Goal: Information Seeking & Learning: Learn about a topic

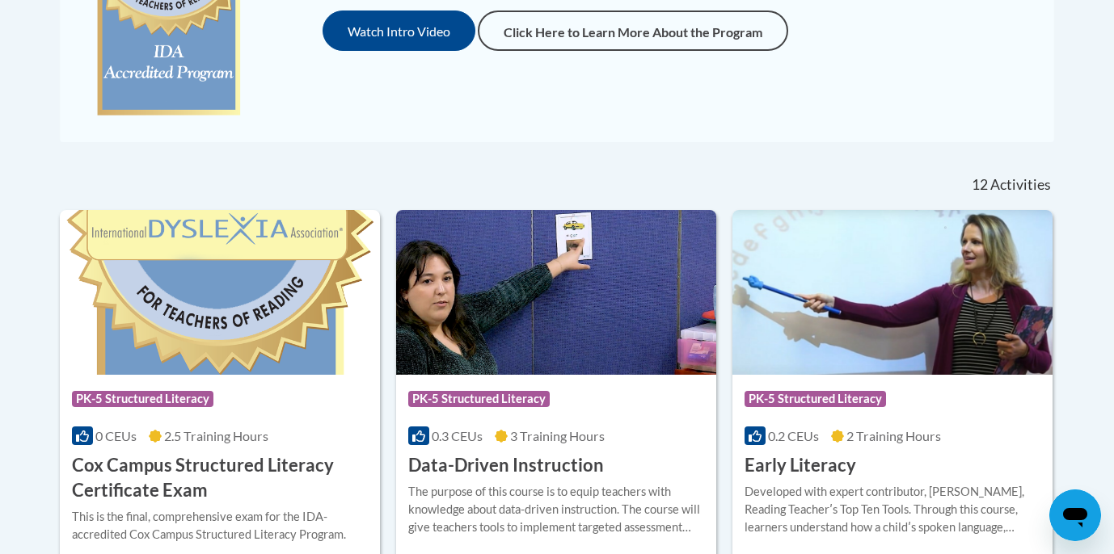
scroll to position [838, 0]
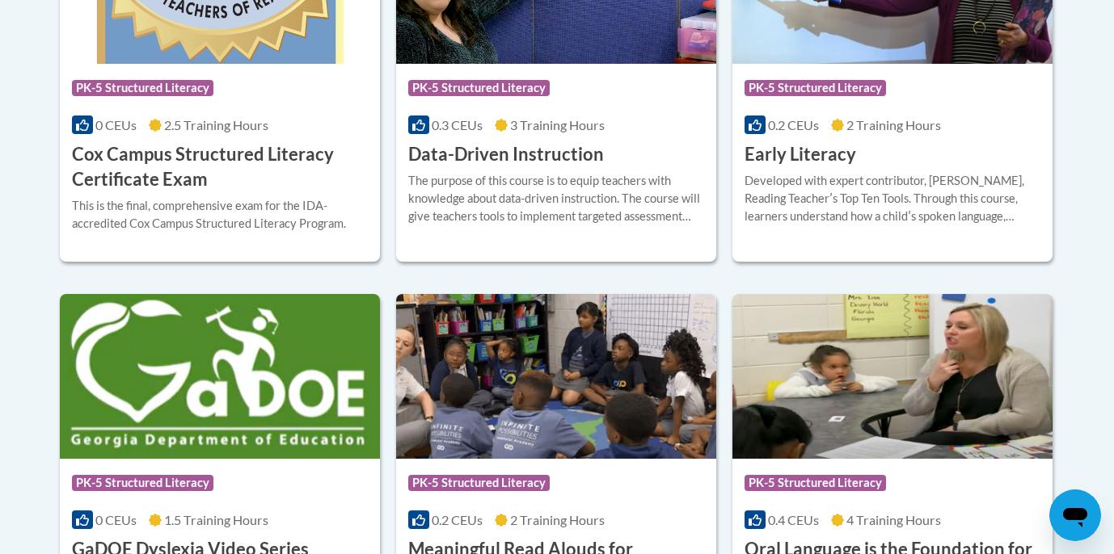
click at [504, 197] on div "The purpose of this course is to equip teachers with knowledge about data-drive…" at bounding box center [556, 198] width 296 height 53
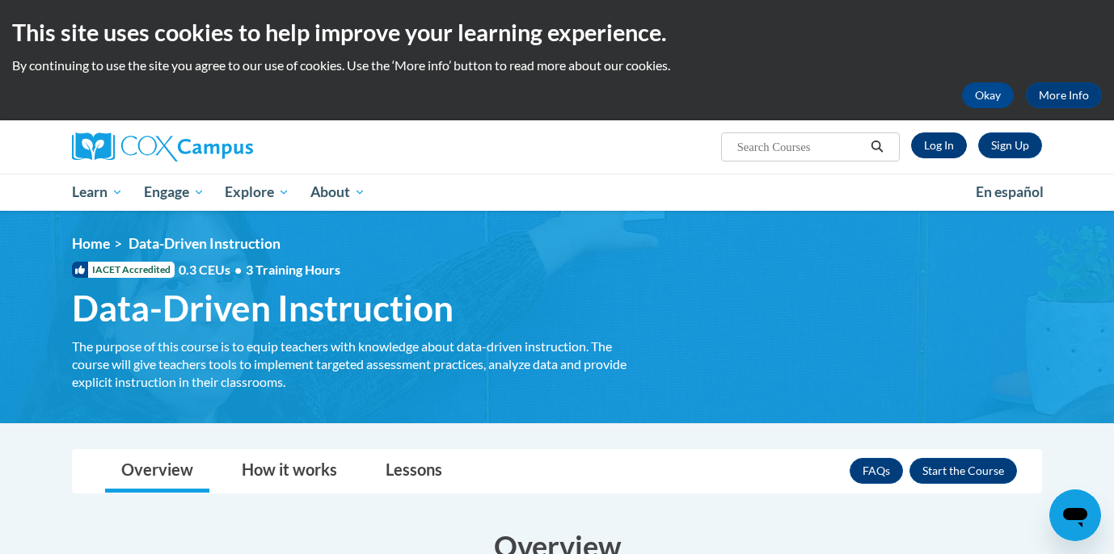
click at [940, 145] on link "Log In" at bounding box center [939, 146] width 56 height 26
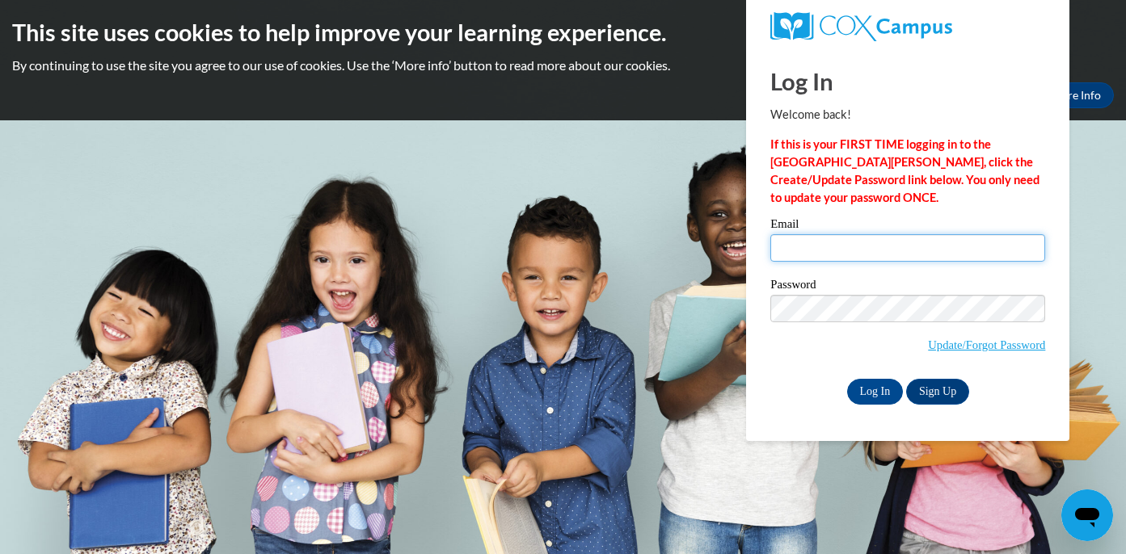
type input "ndavison@starkvillesd.com"
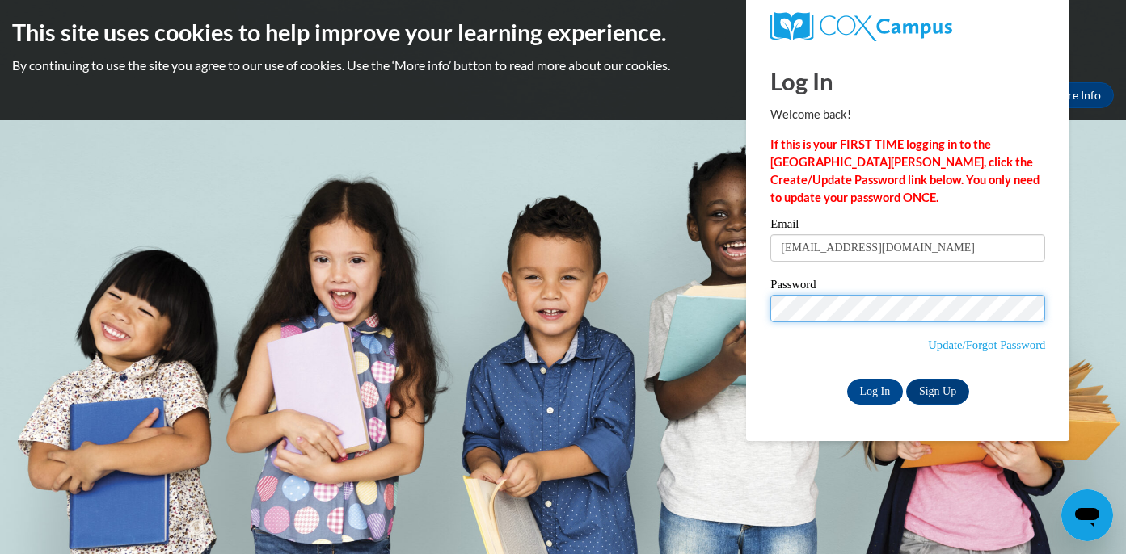
click at [874, 389] on input "Log In" at bounding box center [875, 392] width 57 height 26
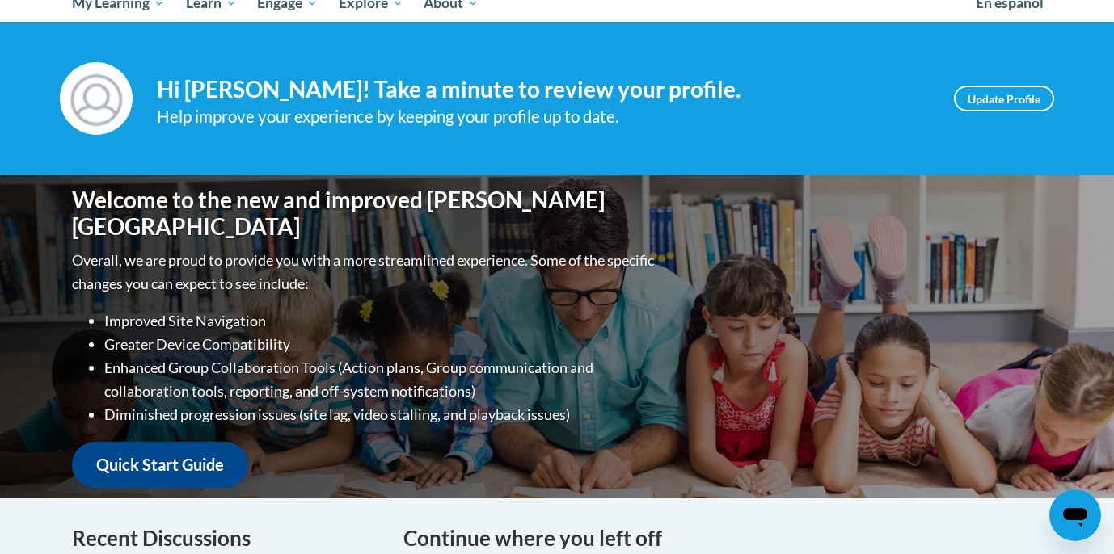
scroll to position [498, 0]
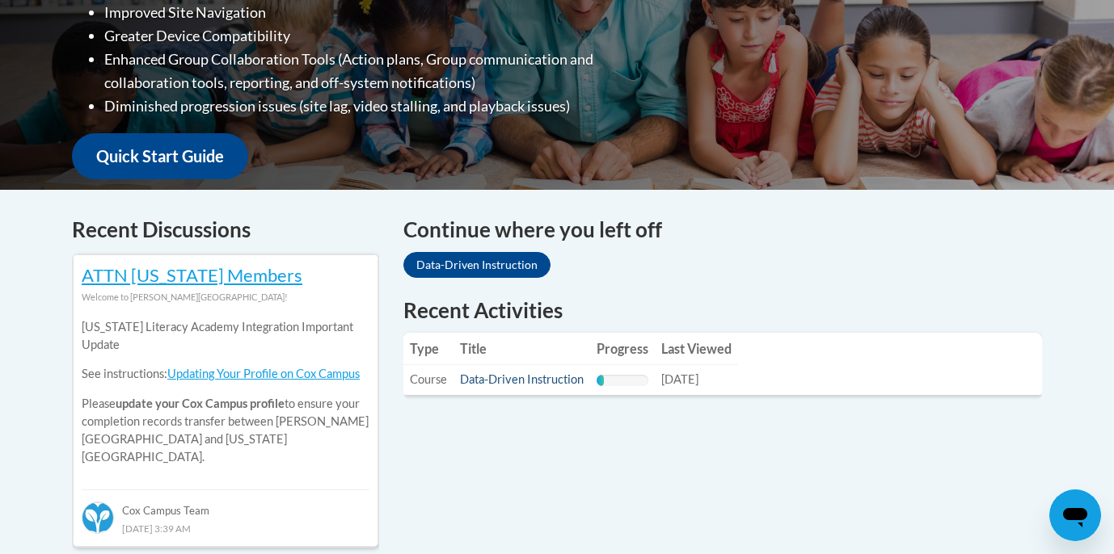
click at [492, 377] on link "Data-Driven Instruction" at bounding box center [522, 380] width 124 height 14
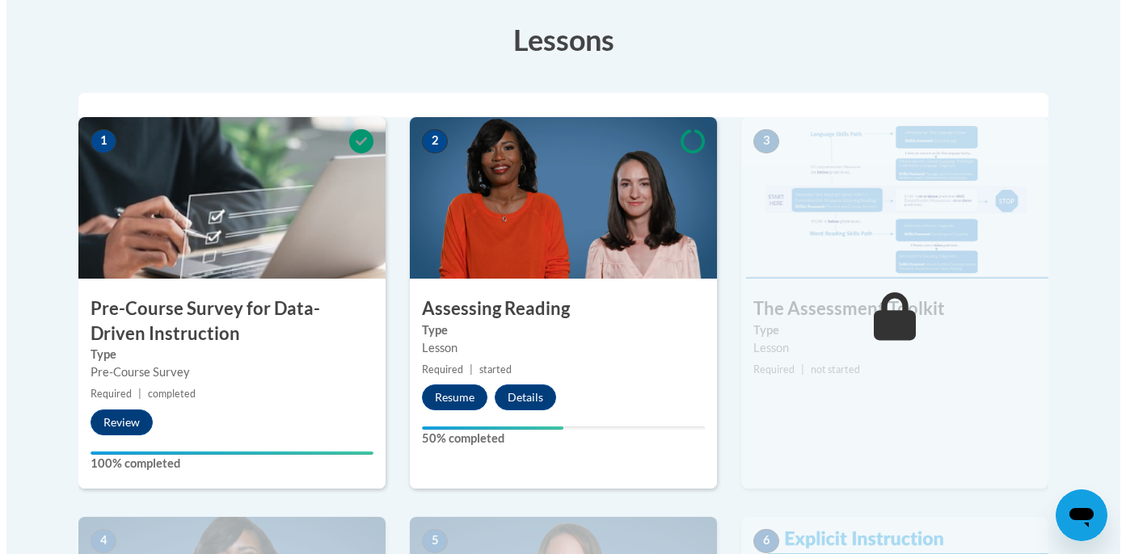
scroll to position [478, 0]
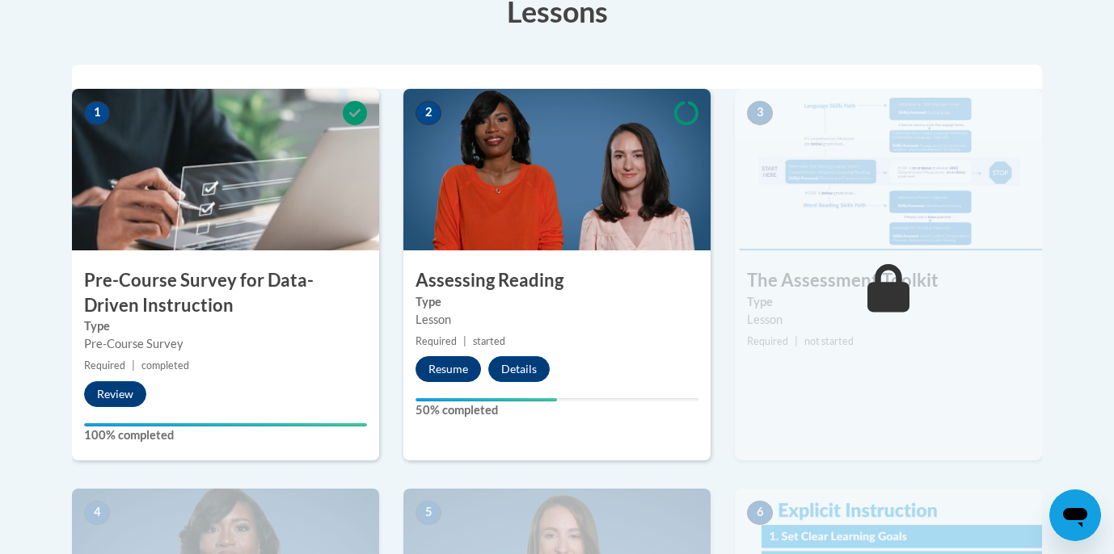
click at [462, 363] on button "Resume" at bounding box center [447, 369] width 65 height 26
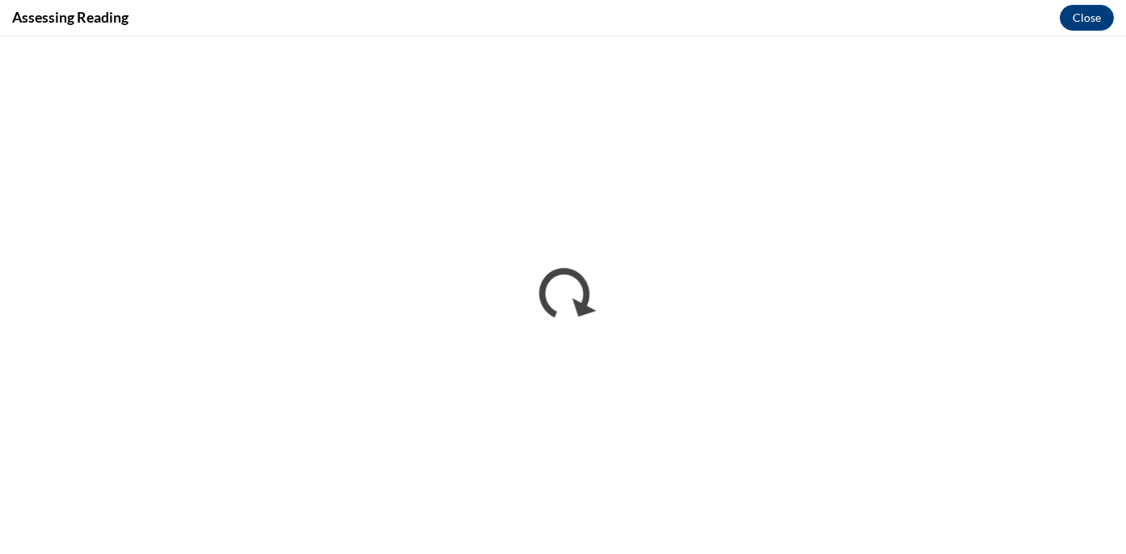
scroll to position [0, 0]
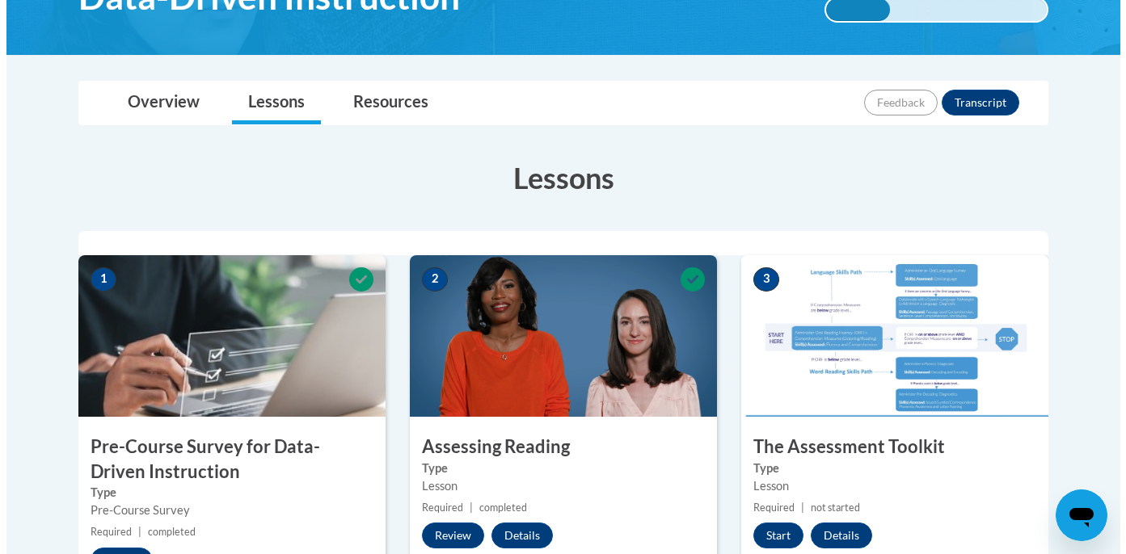
scroll to position [398, 0]
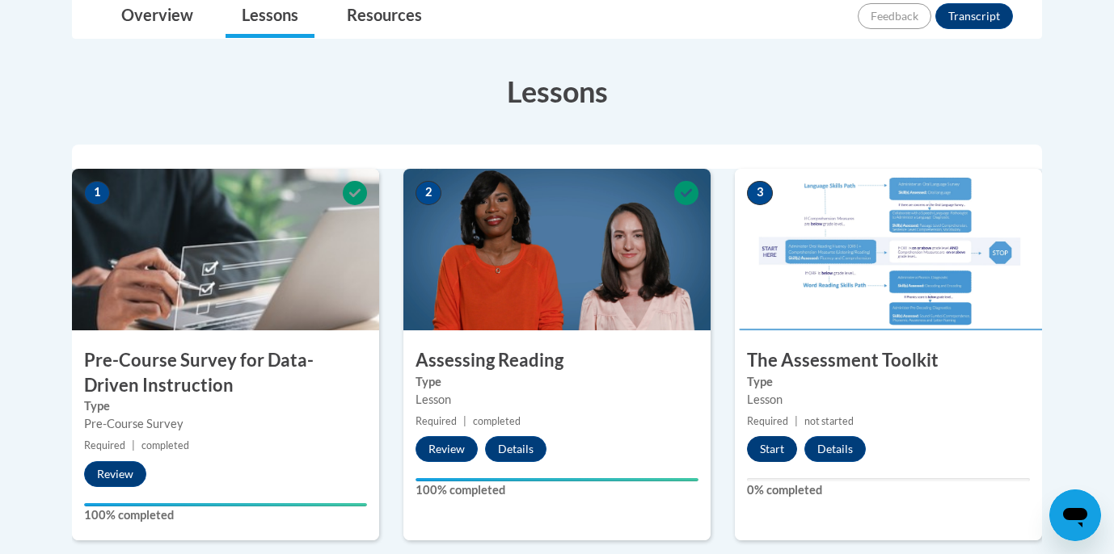
click at [767, 445] on button "Start" at bounding box center [772, 449] width 50 height 26
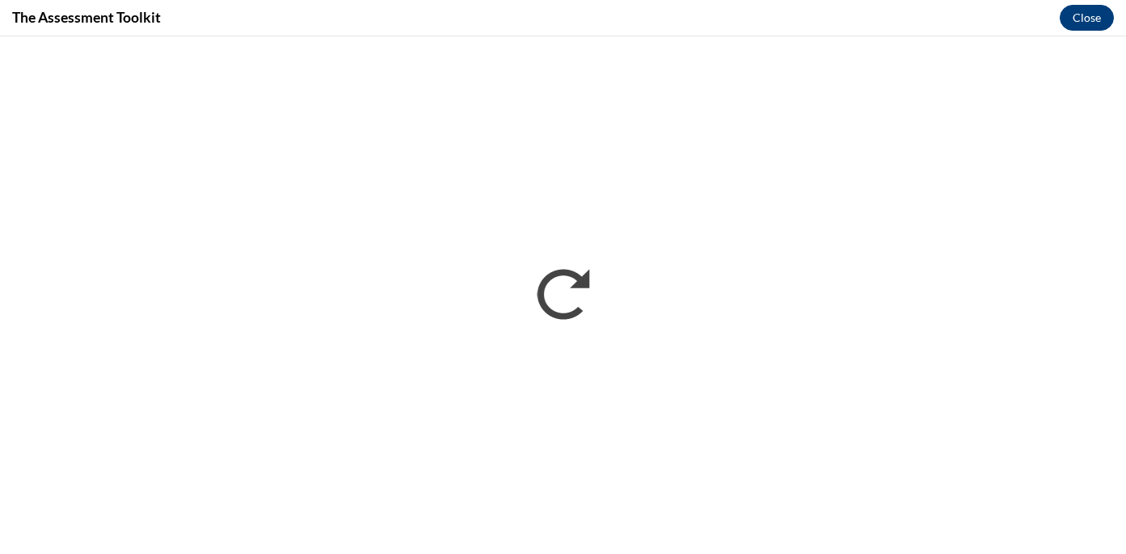
click at [1090, 7] on button "Close" at bounding box center [1087, 18] width 54 height 26
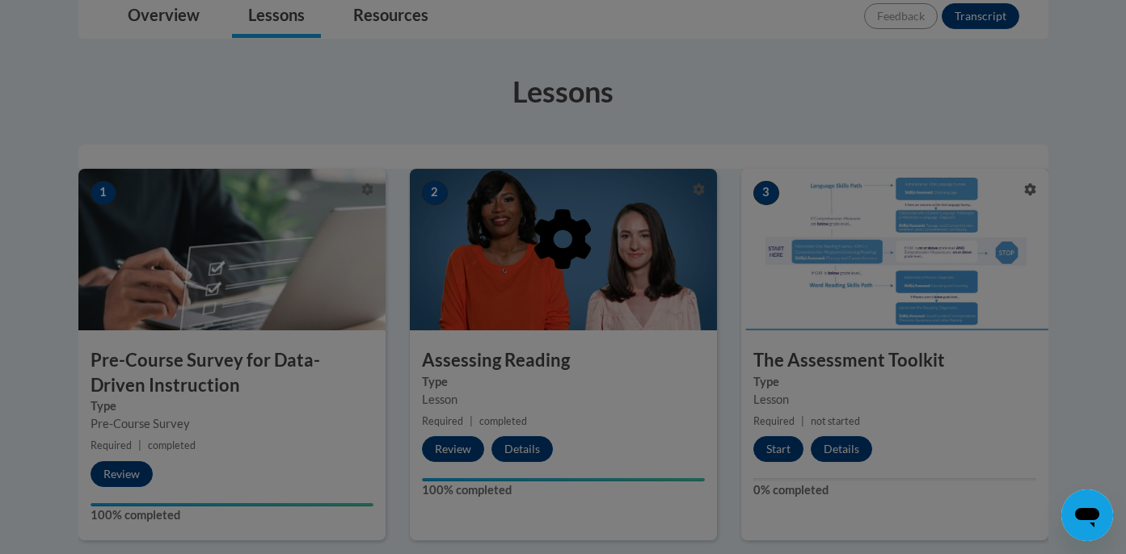
click at [1096, 171] on div at bounding box center [563, 277] width 1126 height 554
